Goal: Task Accomplishment & Management: Manage account settings

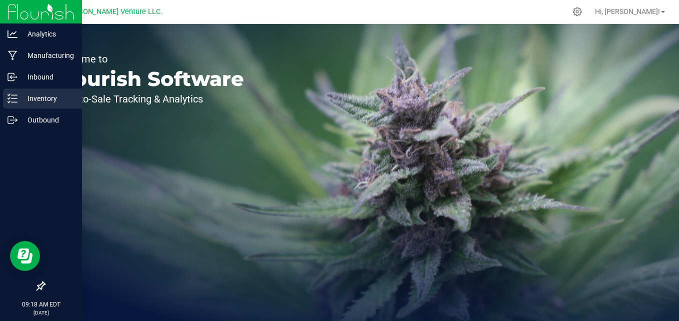
click at [28, 96] on p "Inventory" at bounding box center [48, 99] width 60 height 12
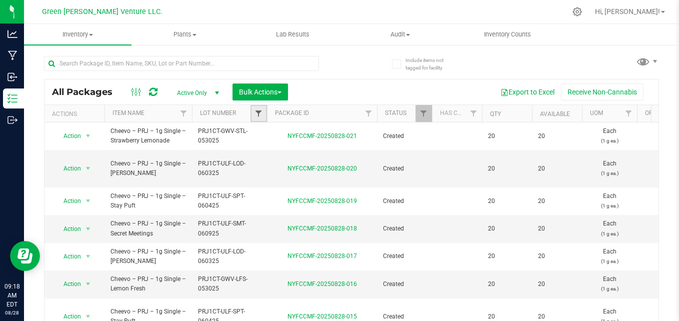
click at [258, 114] on span "Filter" at bounding box center [259, 114] width 8 height 8
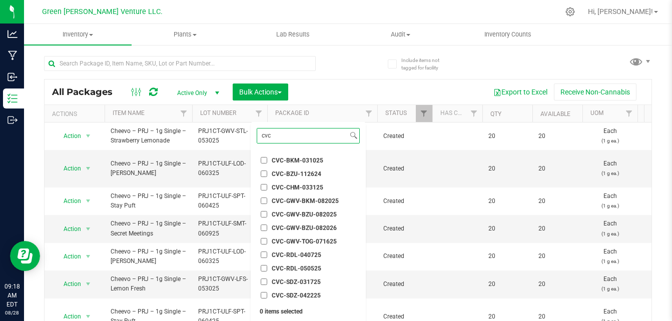
scroll to position [50, 0]
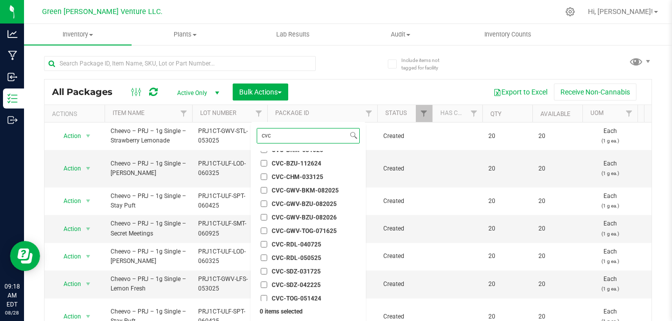
type input "cvc"
click at [301, 189] on span "CVC-GWV-BKM-082025" at bounding box center [305, 191] width 67 height 6
click at [267, 189] on input "CVC-GWV-BKM-082025" at bounding box center [264, 190] width 7 height 7
checkbox input "true"
click at [296, 203] on span "CVC-GWV-BZU-082025" at bounding box center [304, 204] width 65 height 6
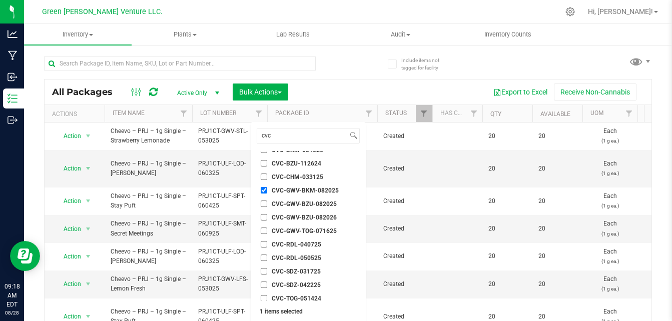
click at [267, 203] on input "CVC-GWV-BZU-082025" at bounding box center [264, 204] width 7 height 7
checkbox input "true"
click at [292, 216] on span "CVC-GWV-BZU-082026" at bounding box center [304, 218] width 65 height 6
click at [267, 216] on input "CVC-GWV-BZU-082026" at bounding box center [264, 217] width 7 height 7
checkbox input "true"
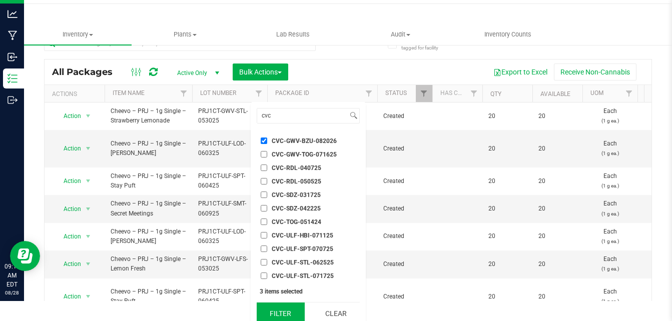
scroll to position [27, 0]
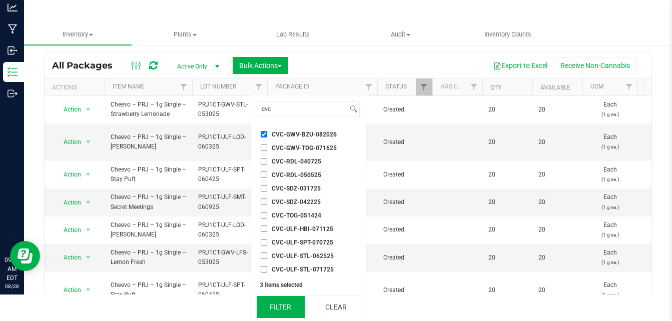
click at [291, 311] on button "Filter" at bounding box center [281, 307] width 48 height 22
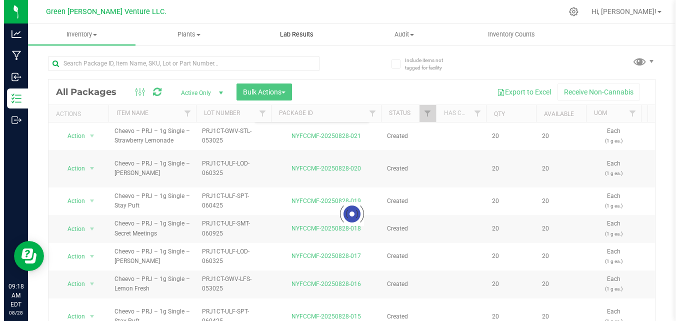
scroll to position [0, 0]
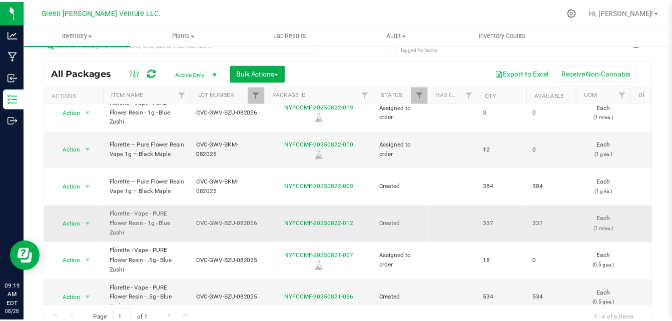
scroll to position [28, 0]
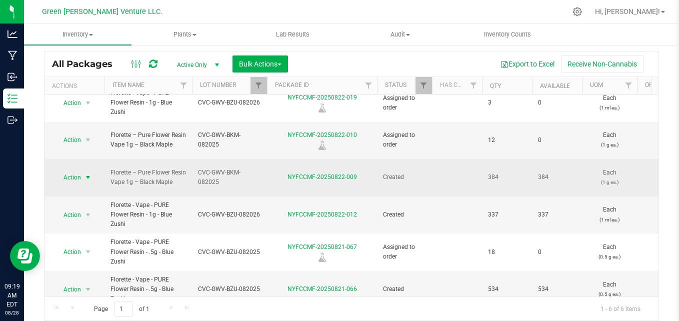
click at [64, 171] on span "Action" at bounding box center [68, 178] width 27 height 14
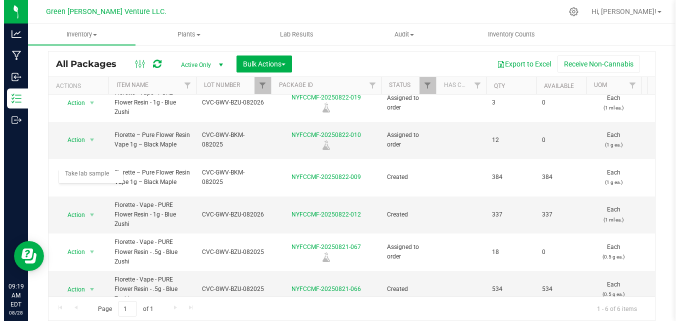
scroll to position [0, 0]
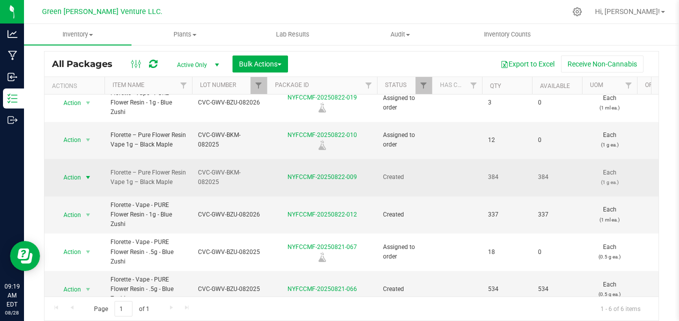
click at [75, 171] on span "Action" at bounding box center [68, 178] width 27 height 14
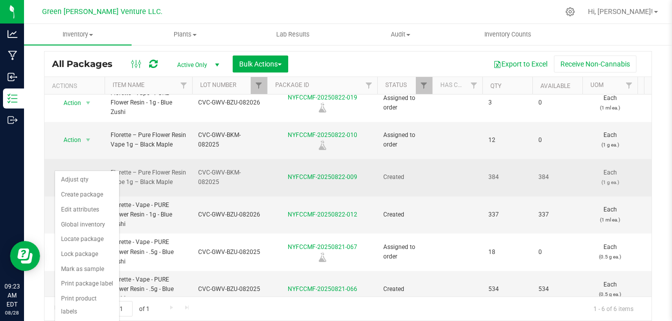
click at [82, 171] on span "select" at bounding box center [88, 178] width 13 height 14
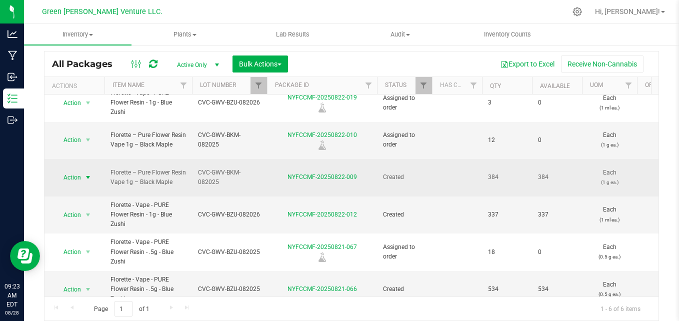
click at [82, 171] on span "select" at bounding box center [88, 178] width 13 height 14
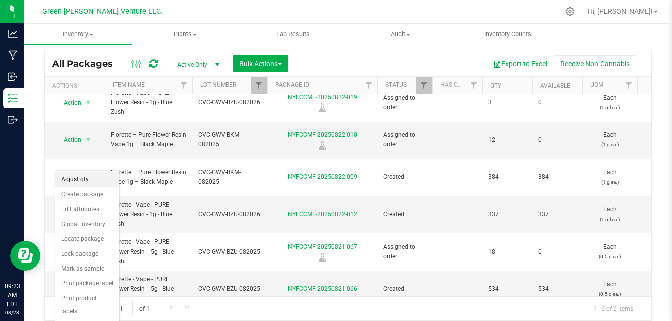
click at [79, 182] on li "Adjust qty" at bounding box center [87, 180] width 64 height 15
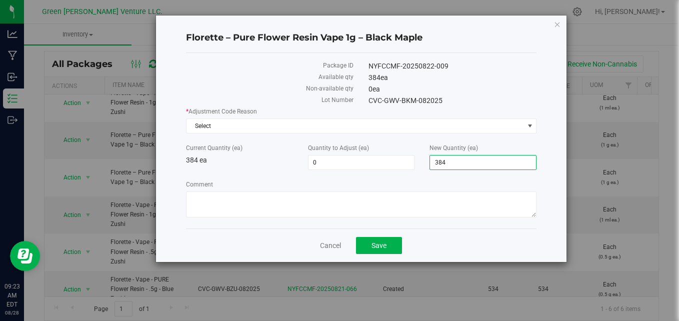
drag, startPoint x: 470, startPoint y: 167, endPoint x: 422, endPoint y: 182, distance: 50.3
click at [422, 182] on div "* Adjustment Code Reason Select Select API Adjustment Error API Conversion Erro…" at bounding box center [361, 164] width 351 height 114
type input "0"
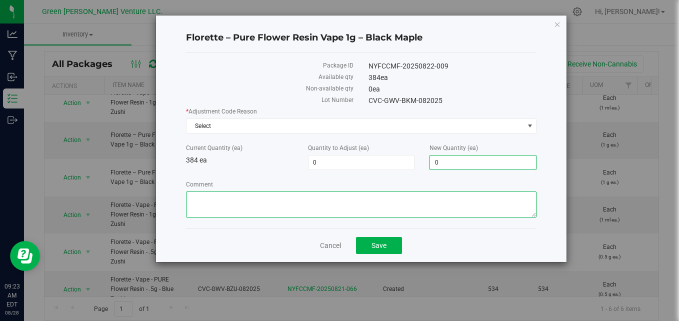
type input "-384"
type input "0"
click at [395, 197] on textarea "Comment" at bounding box center [361, 205] width 351 height 26
type textarea "Needed to adjust settings AS"
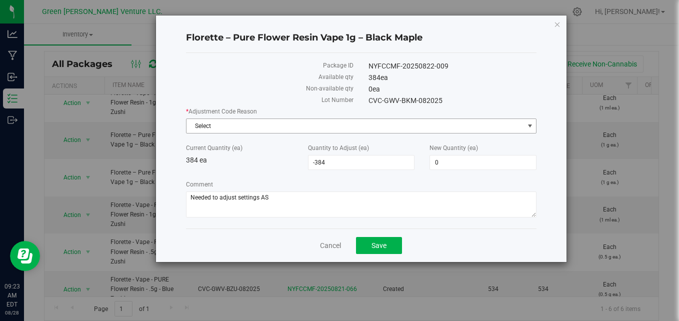
click at [258, 127] on span "Select" at bounding box center [356, 126] width 338 height 14
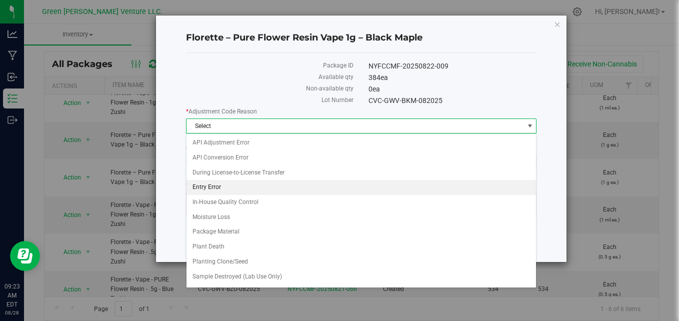
click at [243, 184] on li "Entry Error" at bounding box center [362, 187] width 350 height 15
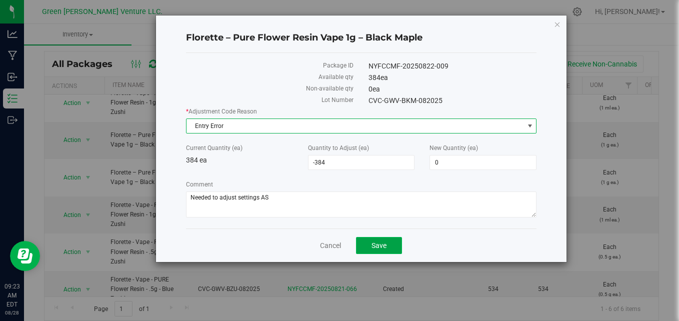
click at [380, 245] on span "Save" at bounding box center [379, 246] width 15 height 8
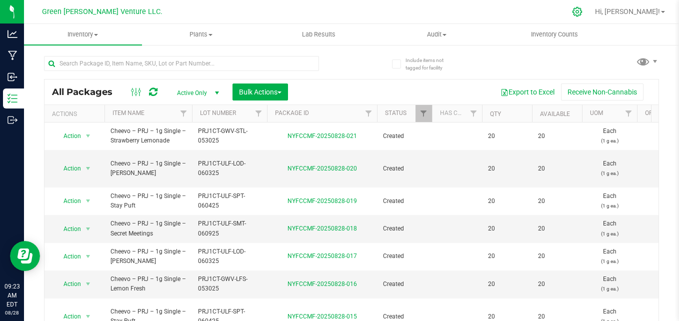
click at [582, 16] on icon at bounding box center [578, 12] width 10 height 10
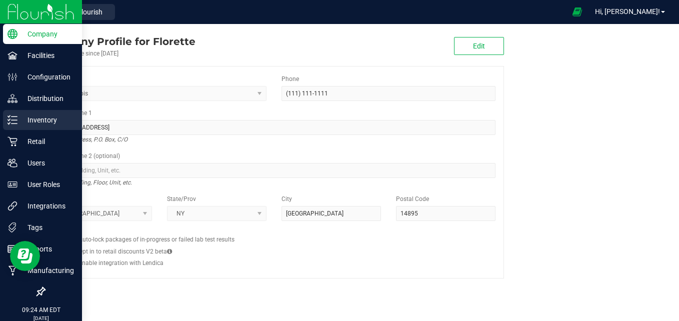
click at [59, 122] on p "Inventory" at bounding box center [48, 120] width 60 height 12
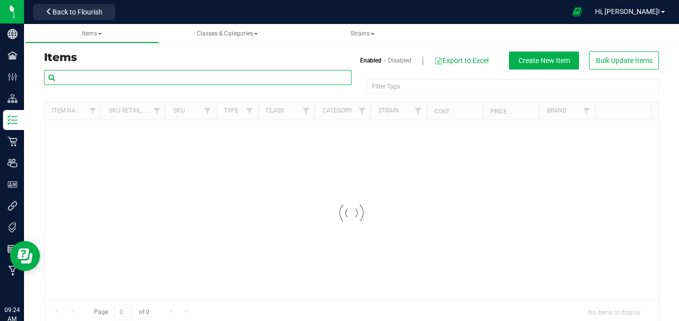
click at [223, 77] on input "text" at bounding box center [198, 77] width 308 height 15
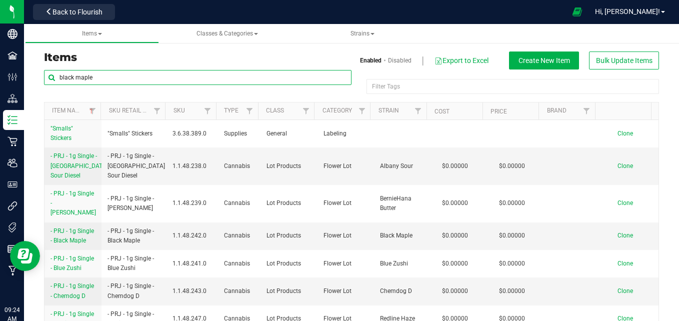
type input "black maple"
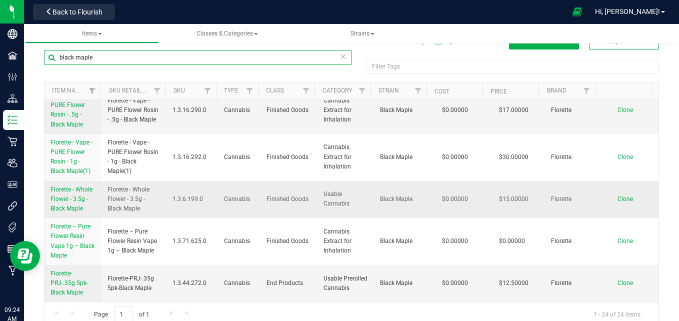
scroll to position [36, 0]
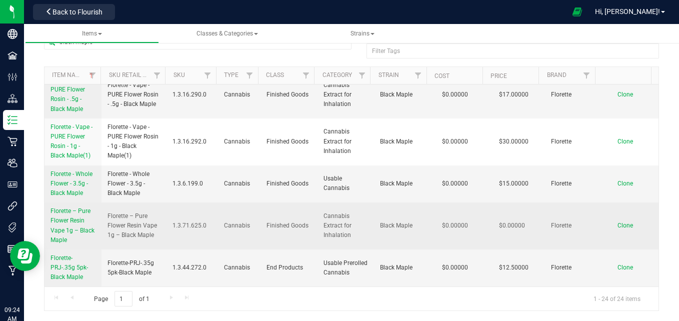
click at [58, 227] on span "Florette – Pure Flower Resin Vape 1g – Black Maple" at bounding box center [73, 226] width 44 height 36
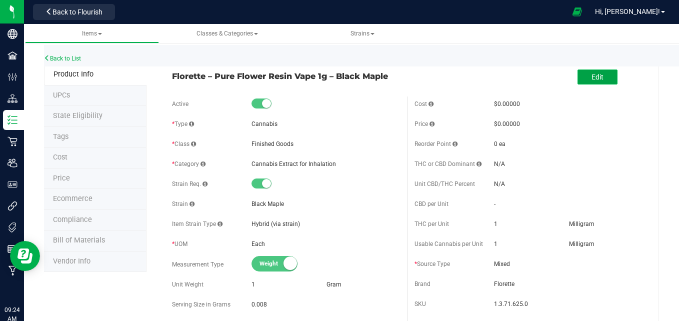
click at [593, 80] on span "Edit" at bounding box center [598, 77] width 12 height 8
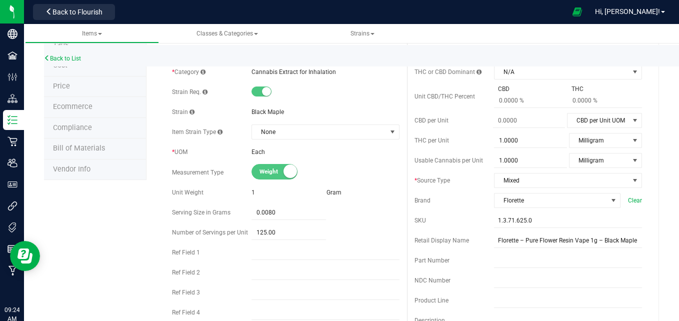
scroll to position [100, 0]
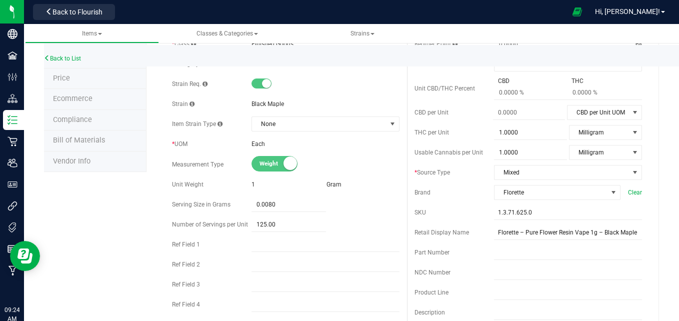
click at [287, 167] on small at bounding box center [291, 164] width 14 height 14
click at [287, 164] on small at bounding box center [291, 164] width 14 height 14
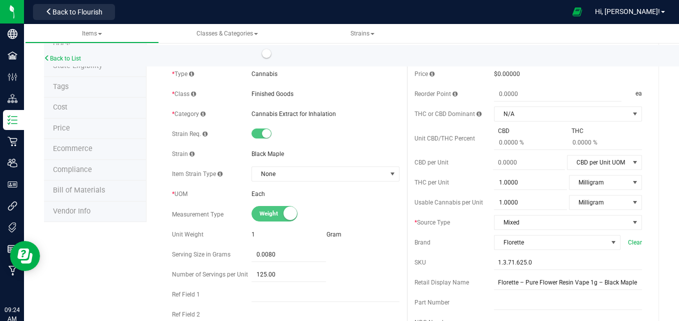
click at [296, 225] on div "Active * Type Cannabis * Class Finished Goods * Category" at bounding box center [286, 229] width 243 height 364
click at [290, 214] on small at bounding box center [291, 214] width 14 height 14
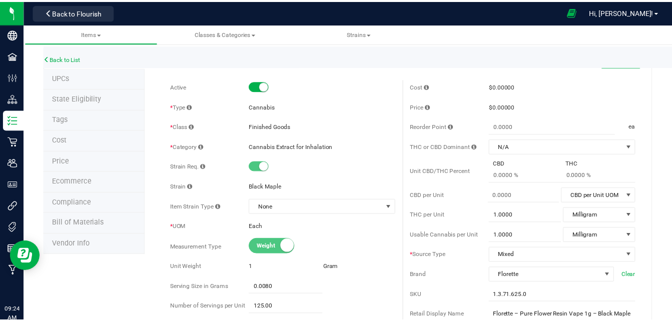
scroll to position [0, 0]
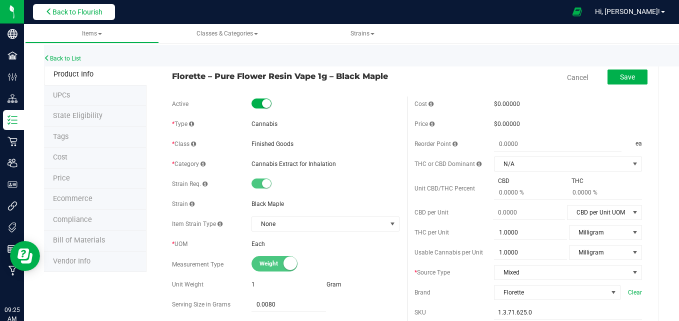
click at [69, 16] on span "Back to Flourish" at bounding box center [78, 12] width 50 height 8
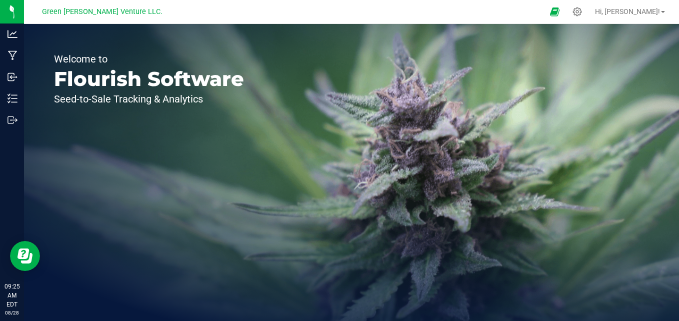
click at [24, 100] on div "Welcome to Flourish Software Seed-to-Sale Tracking & Analytics" at bounding box center [149, 172] width 250 height 297
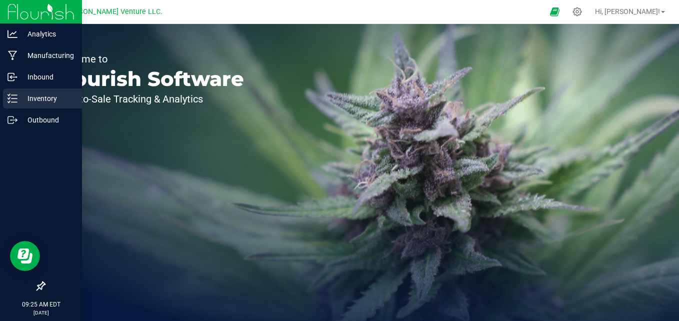
click at [16, 102] on icon at bounding box center [13, 99] width 10 height 10
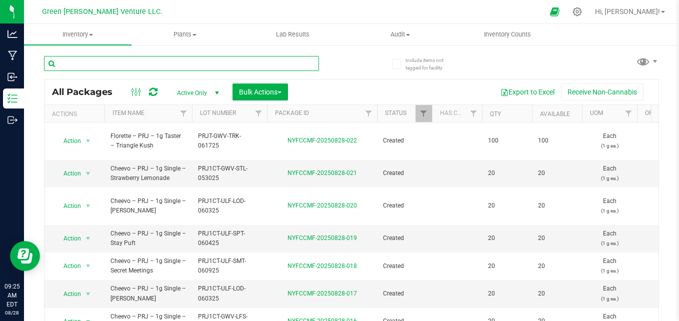
click at [160, 65] on input "text" at bounding box center [181, 63] width 275 height 15
type input "b"
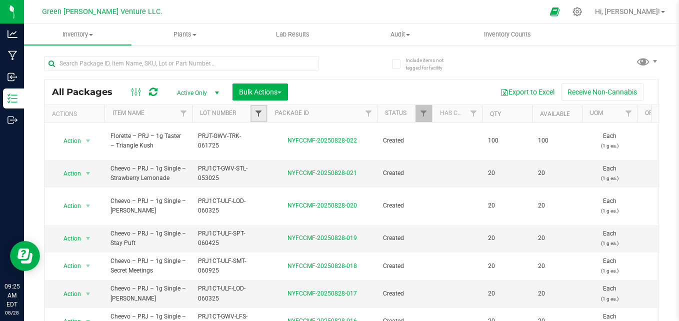
click at [257, 112] on span "Filter" at bounding box center [259, 114] width 8 height 8
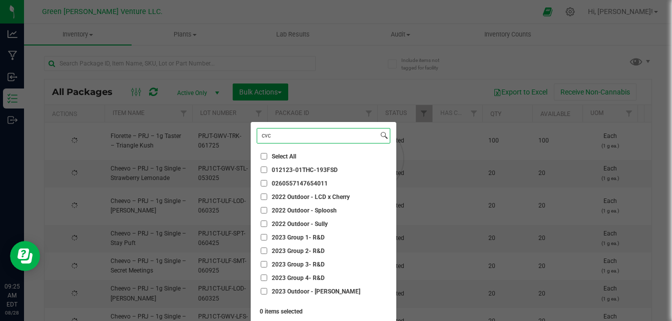
click at [278, 138] on input "cvc" at bounding box center [317, 136] width 121 height 15
click at [279, 138] on input "cvc" at bounding box center [317, 136] width 121 height 15
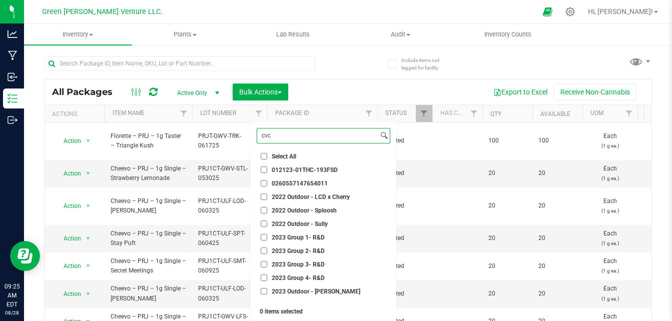
click at [279, 138] on input "cvc" at bounding box center [317, 136] width 121 height 15
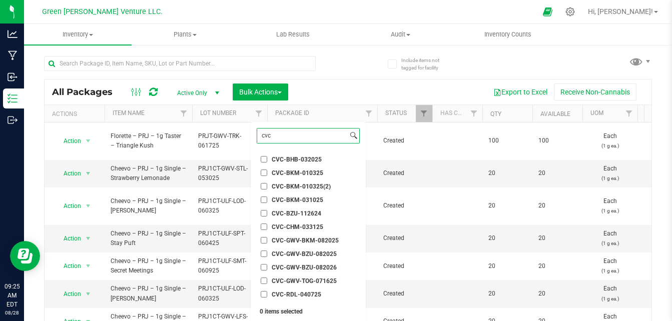
scroll to position [27, 0]
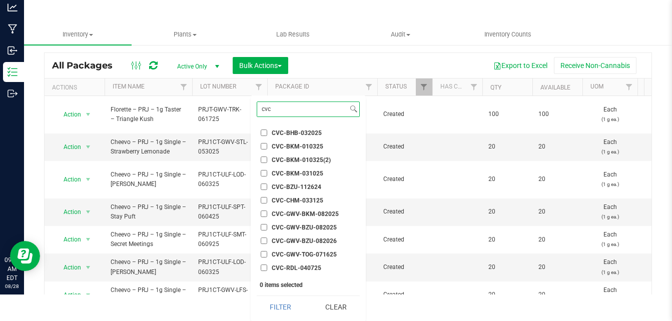
type input "cvc"
click at [310, 208] on ul "Select All 012123-01THC-193FSD 0260557147654011 2022 Outdoor - LCD x Cherry 202…" at bounding box center [308, 200] width 103 height 150
click at [309, 212] on span "CVC-GWV-BKM-082025" at bounding box center [305, 214] width 67 height 6
click at [267, 212] on input "CVC-GWV-BKM-082025" at bounding box center [264, 214] width 7 height 7
checkbox input "true"
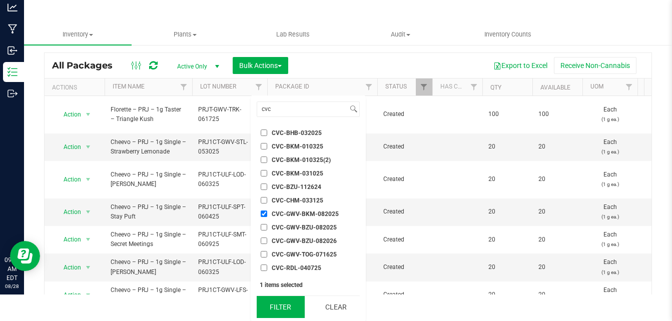
click at [272, 306] on button "Filter" at bounding box center [281, 307] width 48 height 22
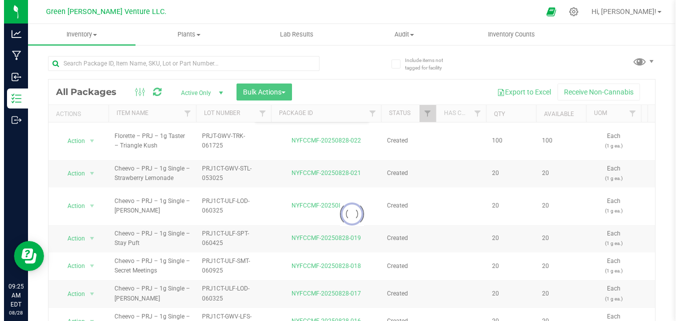
scroll to position [0, 0]
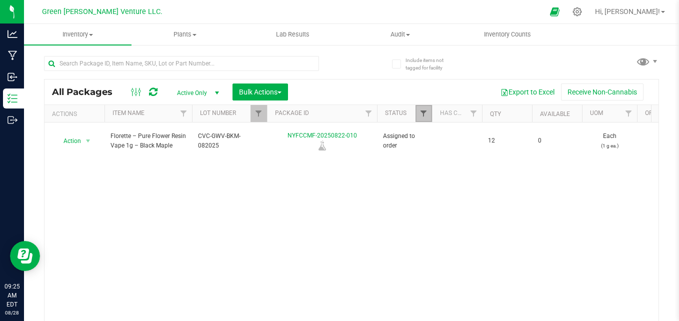
click at [424, 113] on span "Filter" at bounding box center [424, 114] width 8 height 8
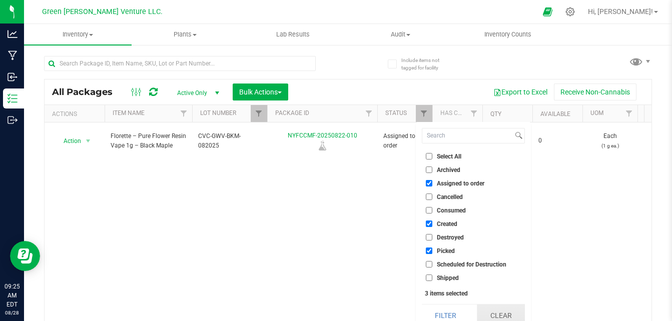
click at [500, 312] on button "Clear" at bounding box center [501, 316] width 48 height 22
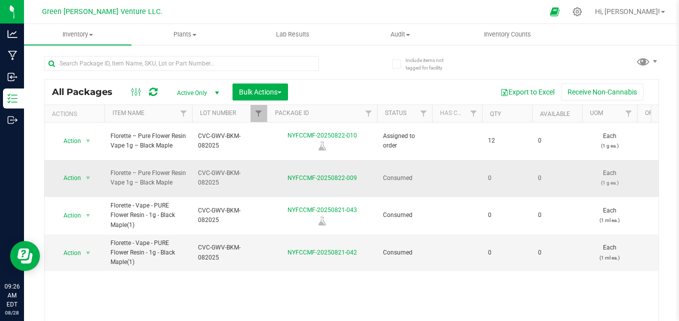
drag, startPoint x: 182, startPoint y: 170, endPoint x: 109, endPoint y: 159, distance: 74.4
click at [109, 160] on td "Florette – Pure Flower Resin Vape 1g – Black Maple" at bounding box center [149, 179] width 88 height 38
copy span "Florette – Pure Flower Resin Vape 1g – Black Maple"
click at [369, 61] on div "All Packages Active Only Active Only Lab Samples Locked All Bulk Actions Add to…" at bounding box center [351, 198] width 615 height 303
click at [590, 18] on div at bounding box center [577, 12] width 25 height 22
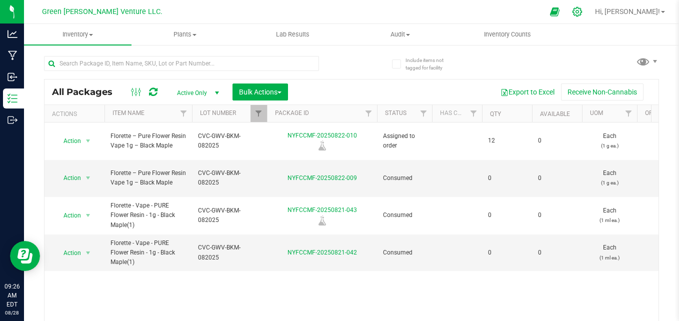
click at [583, 14] on icon at bounding box center [577, 12] width 11 height 11
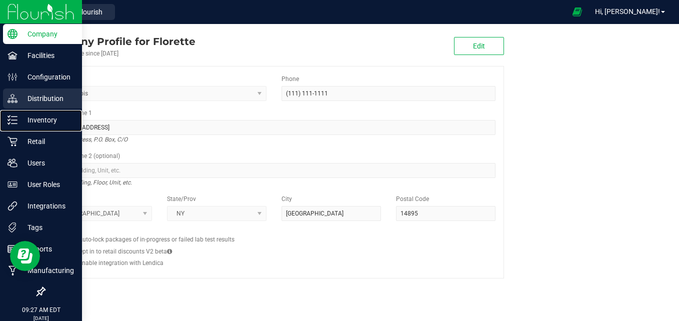
click at [19, 112] on div "Inventory" at bounding box center [42, 120] width 79 height 20
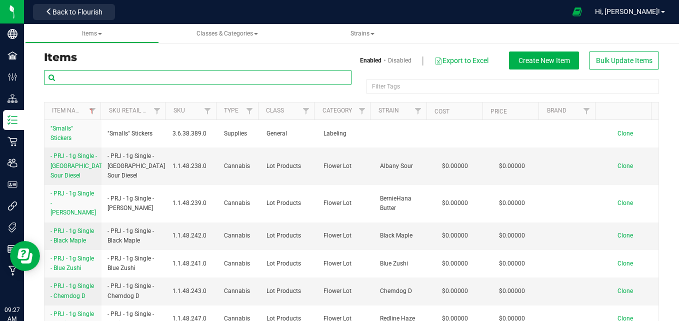
click at [131, 75] on input "text" at bounding box center [198, 77] width 308 height 15
click at [86, 112] on link "Filter" at bounding box center [92, 111] width 17 height 17
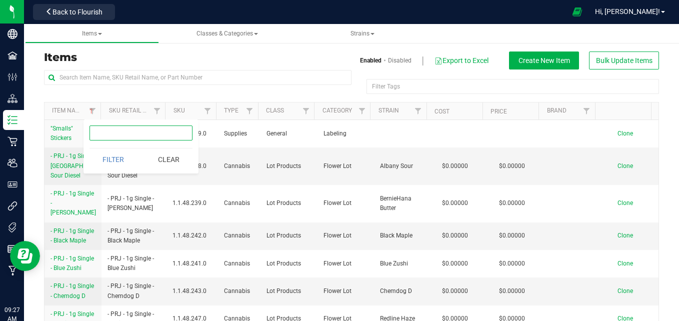
paste input "Florette – Pure Flower Resin Vape 1g – Black Maple"
type input "Florette – Pure Flower Resin Vape 1g – Black Maple"
click at [102, 171] on div "Florette – Pure Flower Resin Vape 1g – Black Maple Filter Clear" at bounding box center [141, 147] width 115 height 54
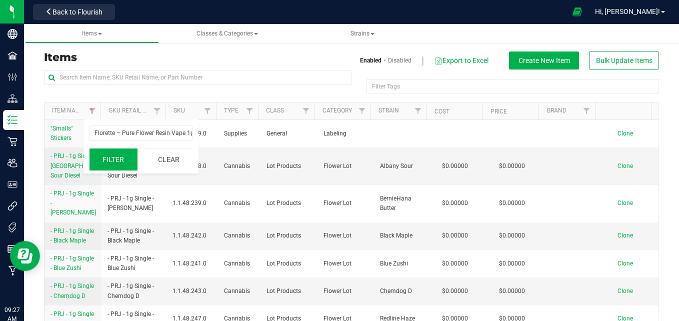
click at [106, 169] on button "Filter" at bounding box center [114, 160] width 48 height 22
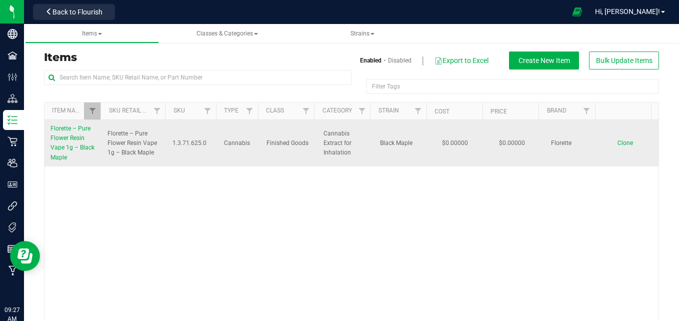
click at [72, 139] on span "Florette – Pure Flower Resin Vape 1g – Black Maple" at bounding box center [73, 143] width 44 height 36
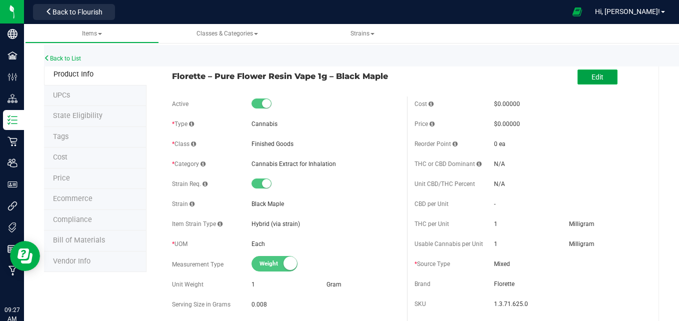
click at [595, 82] on button "Edit" at bounding box center [598, 77] width 40 height 15
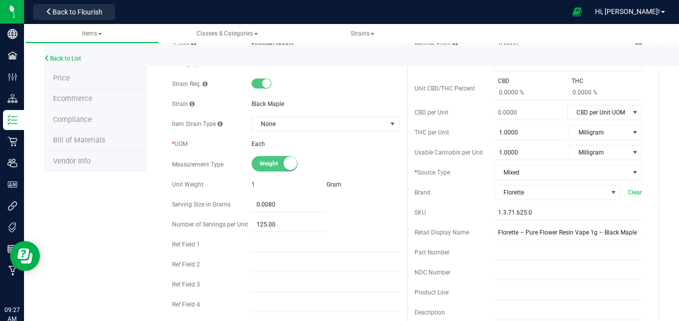
scroll to position [50, 0]
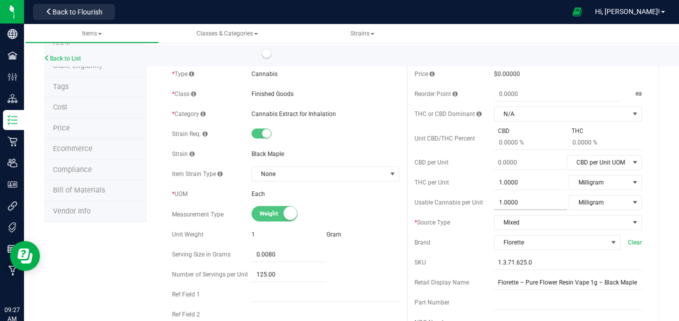
click at [518, 204] on span "1.0000 1" at bounding box center [530, 203] width 73 height 15
type input "818.75"
type input "818.7500"
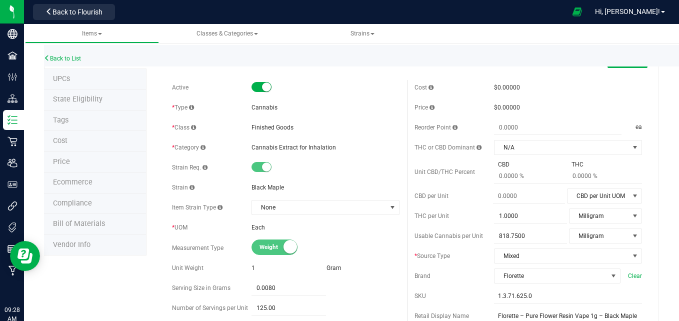
scroll to position [0, 0]
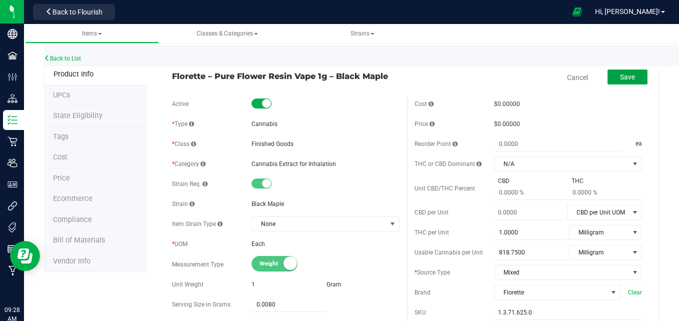
click at [621, 79] on span "Save" at bounding box center [627, 77] width 15 height 8
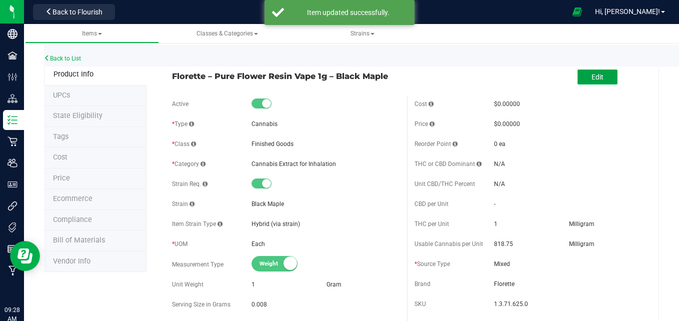
click at [592, 79] on span "Edit" at bounding box center [598, 77] width 12 height 8
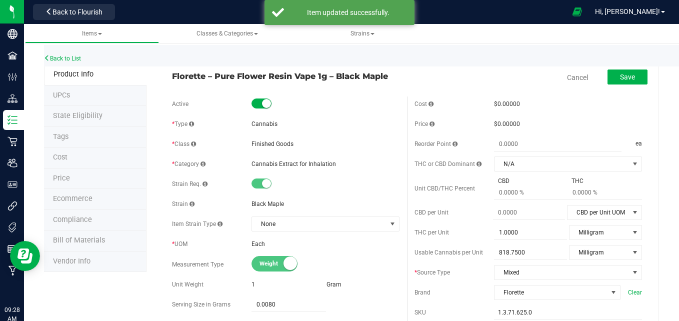
click at [265, 107] on small at bounding box center [266, 103] width 9 height 9
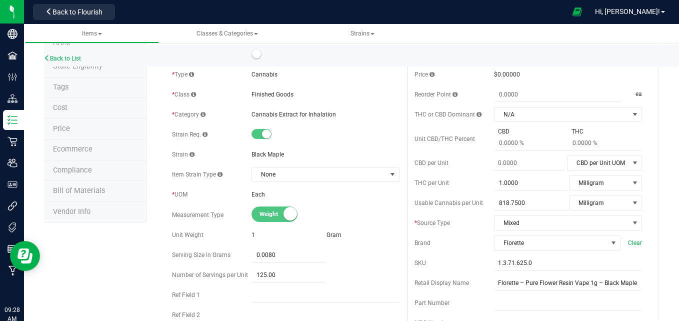
scroll to position [50, 0]
click at [289, 217] on small at bounding box center [291, 214] width 14 height 14
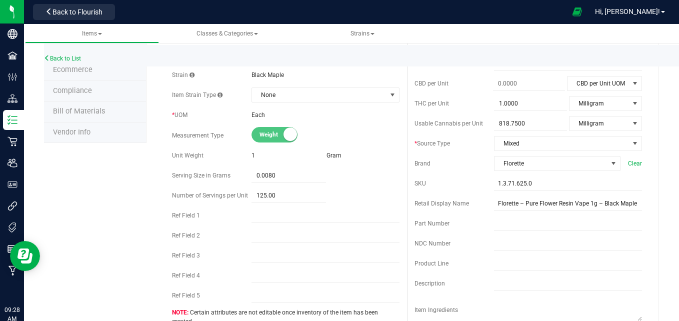
scroll to position [0, 0]
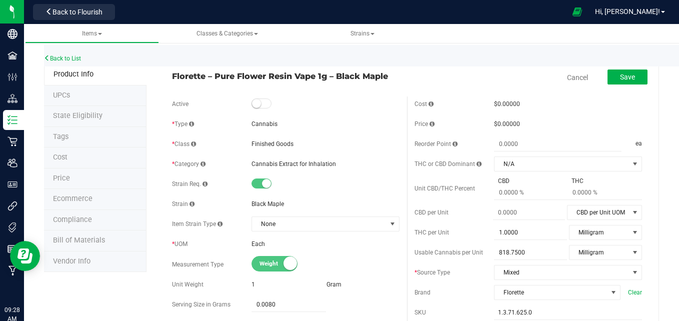
click at [258, 106] on small at bounding box center [256, 103] width 9 height 9
click at [63, 16] on span "Back to Flourish" at bounding box center [78, 12] width 50 height 8
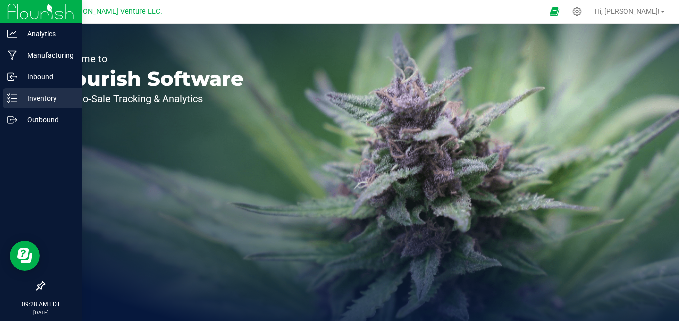
click at [45, 105] on div "Inventory" at bounding box center [42, 99] width 79 height 20
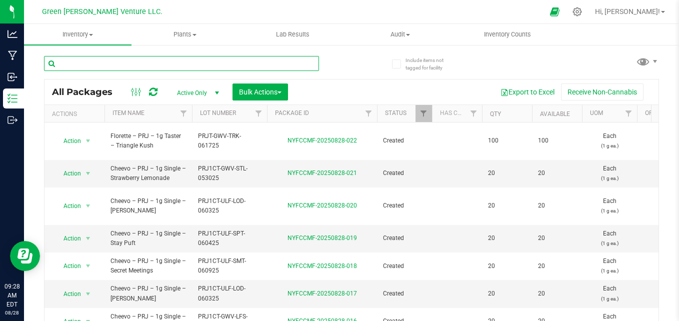
click at [184, 66] on input "text" at bounding box center [181, 63] width 275 height 15
paste input "Florette – Pure Flower Resin Vape 1g – Black Maple"
type input "Florette – Pure Flower Resin Vape 1g – Black Maple"
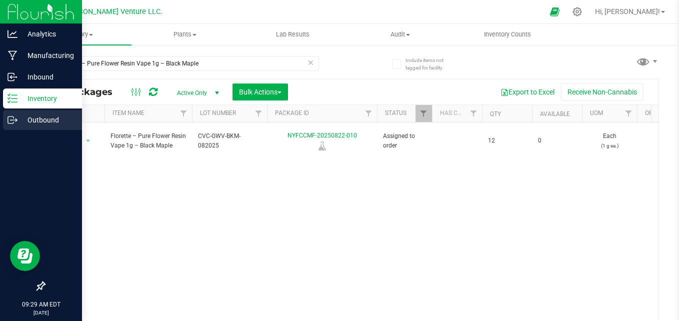
click at [7, 122] on div "Outbound" at bounding box center [42, 120] width 79 height 20
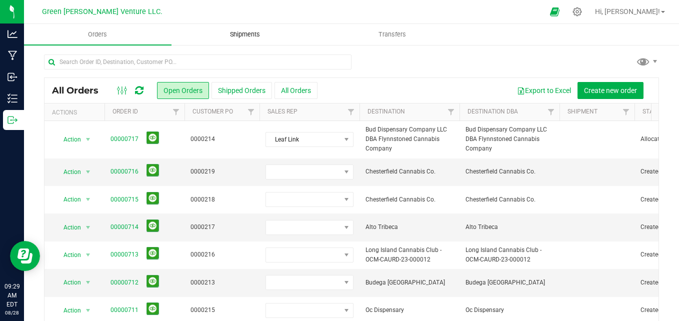
click at [253, 25] on uib-tab-heading "Shipments" at bounding box center [245, 35] width 147 height 20
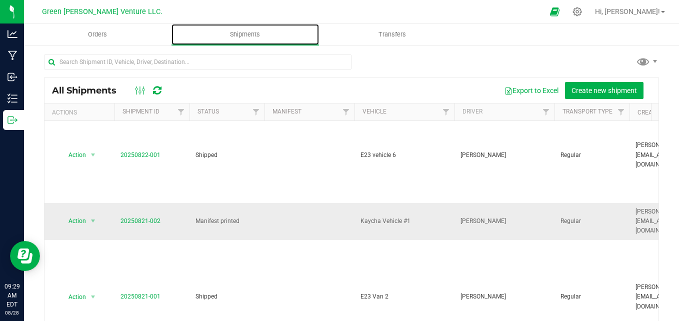
scroll to position [100, 0]
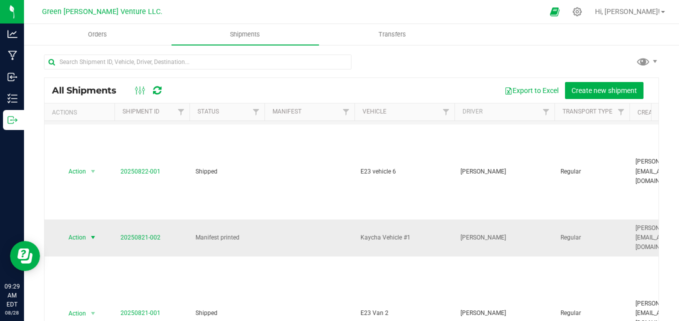
click at [78, 231] on span "Action" at bounding box center [73, 238] width 27 height 14
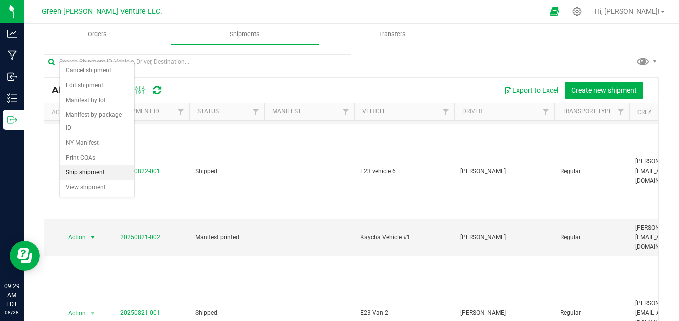
click at [108, 166] on li "Ship shipment" at bounding box center [97, 173] width 75 height 15
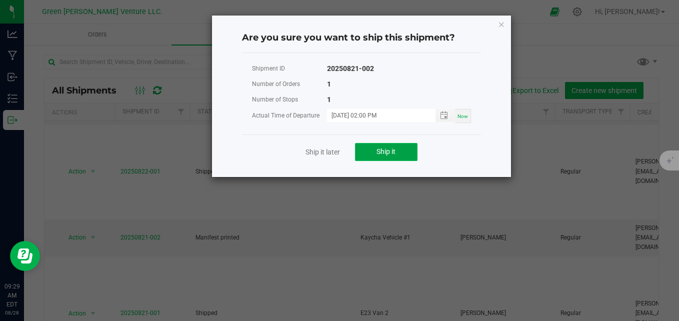
click at [384, 160] on button "Ship it" at bounding box center [386, 152] width 63 height 18
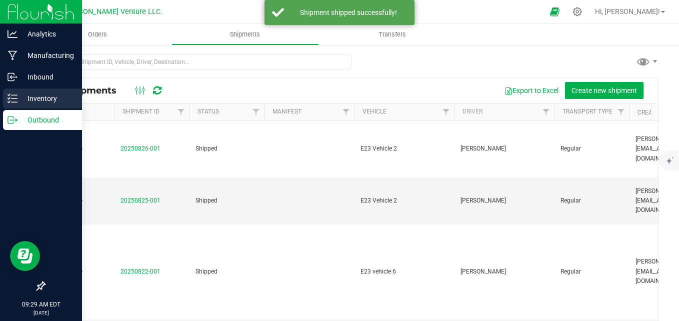
click at [18, 95] on p "Inventory" at bounding box center [48, 99] width 60 height 12
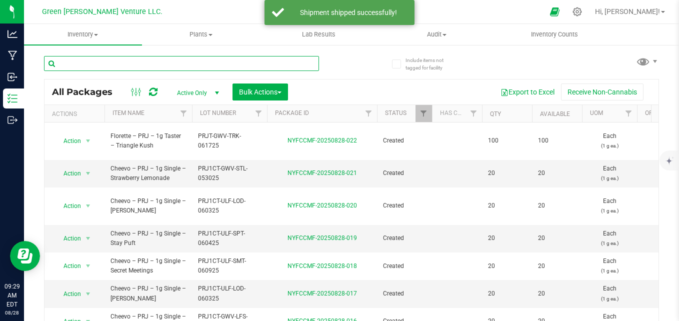
click at [186, 62] on input "text" at bounding box center [181, 63] width 275 height 15
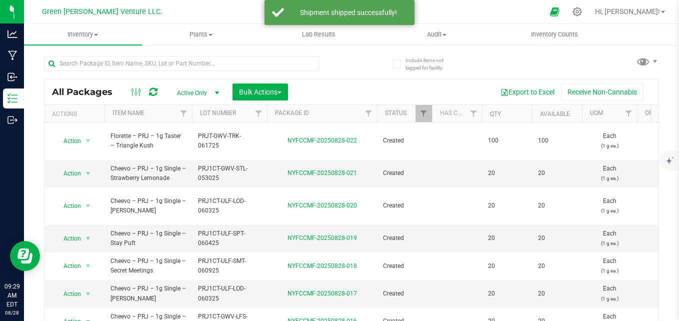
click at [365, 67] on div "All Packages Active Only Active Only Lab Samples Locked All Bulk Actions Add to…" at bounding box center [351, 198] width 615 height 303
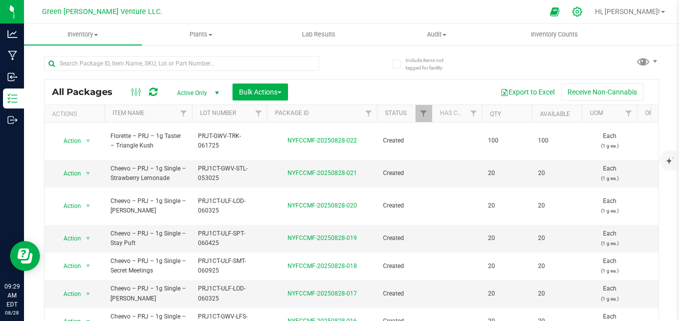
click at [583, 13] on icon at bounding box center [577, 12] width 11 height 11
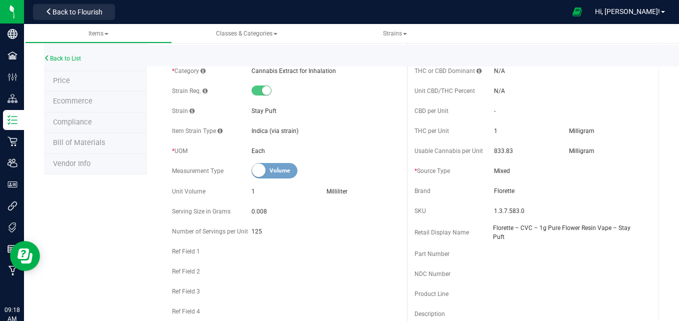
scroll to position [100, 0]
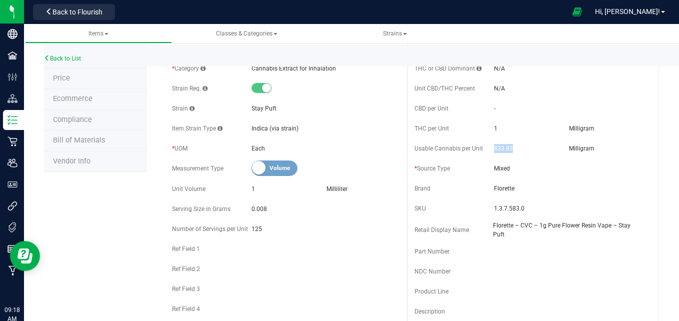
drag, startPoint x: 481, startPoint y: 151, endPoint x: 510, endPoint y: 150, distance: 29.5
click at [510, 150] on div "Usable Cannabis per Unit 833.83 Milligram" at bounding box center [529, 148] width 228 height 15
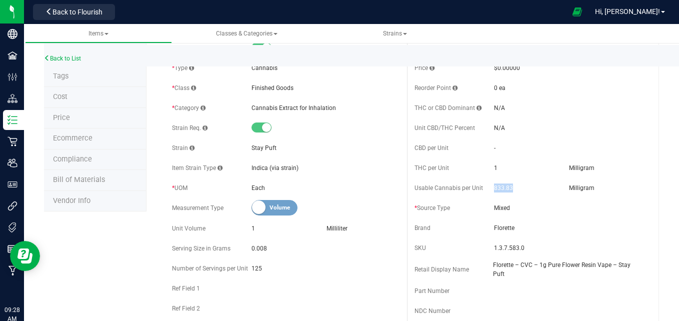
scroll to position [50, 0]
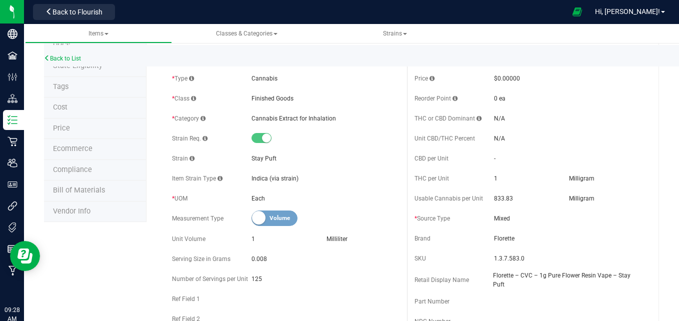
click at [462, 184] on div "THC per Unit 1 Milligram" at bounding box center [529, 178] width 228 height 15
